Goal: Transaction & Acquisition: Subscribe to service/newsletter

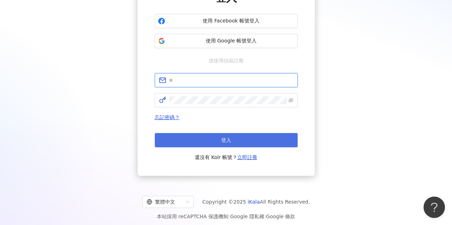
type input "**********"
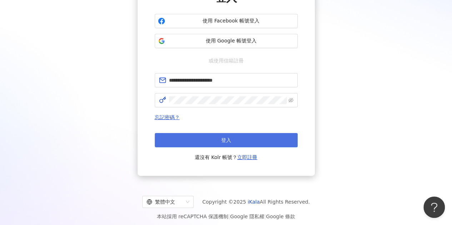
click at [208, 143] on button "登入" at bounding box center [226, 140] width 143 height 14
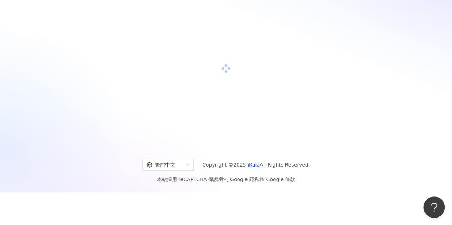
scroll to position [76, 0]
